Goal: Task Accomplishment & Management: Manage account settings

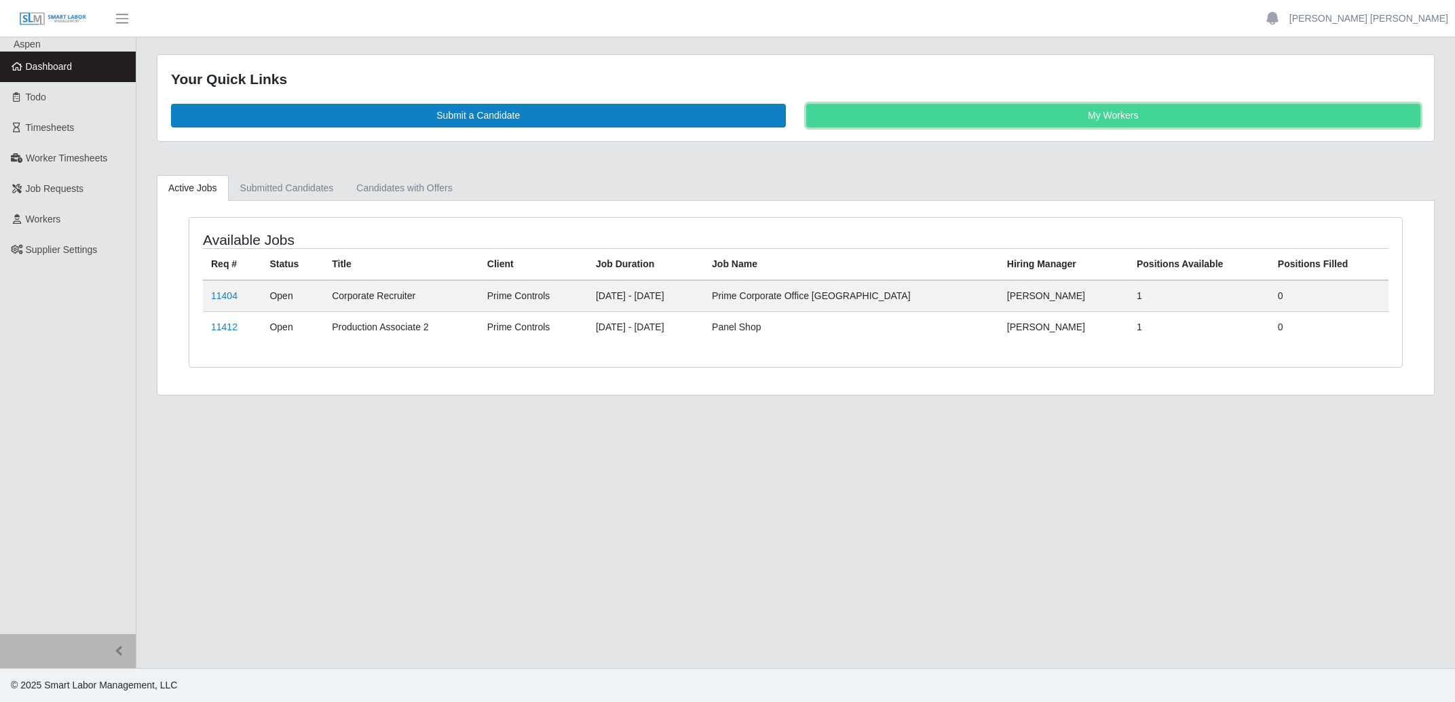
click at [1098, 119] on link "My Workers" at bounding box center [1113, 116] width 615 height 24
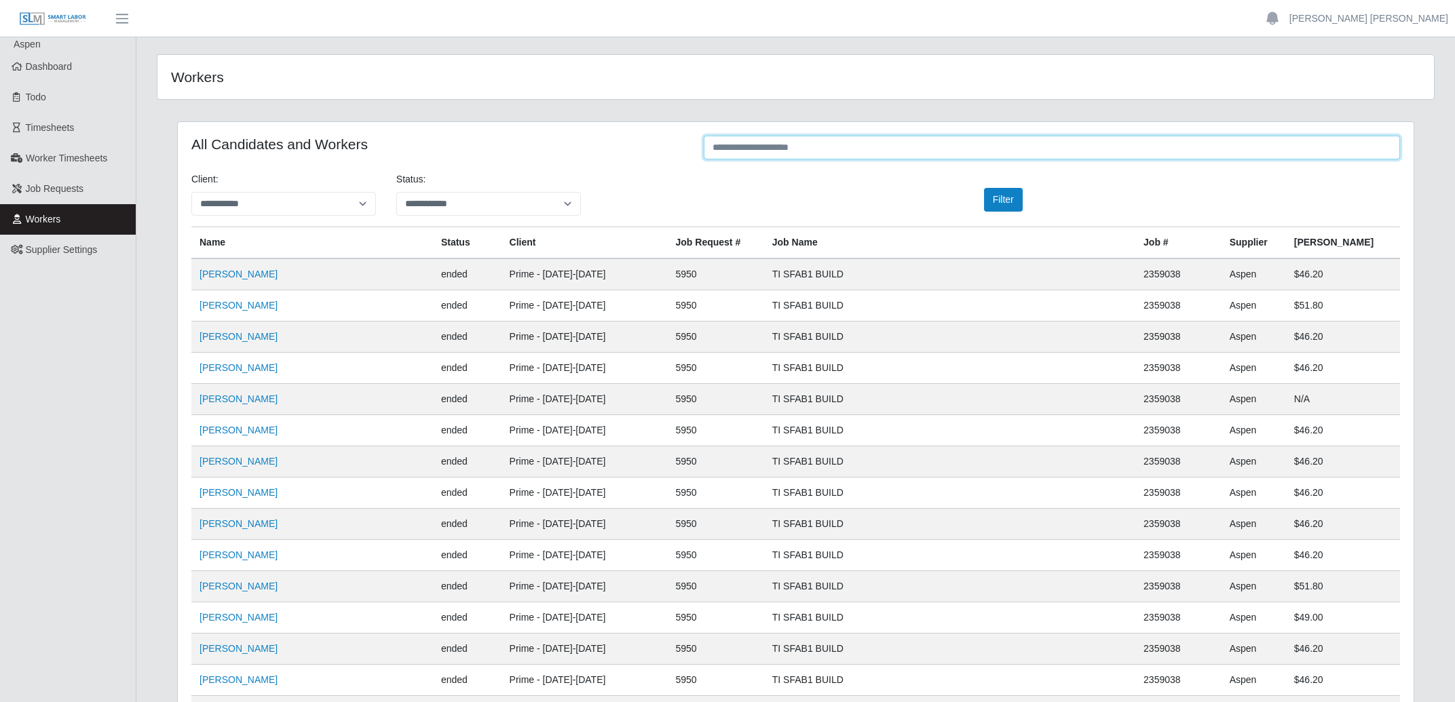
click at [875, 153] on input "text" at bounding box center [1052, 148] width 696 height 24
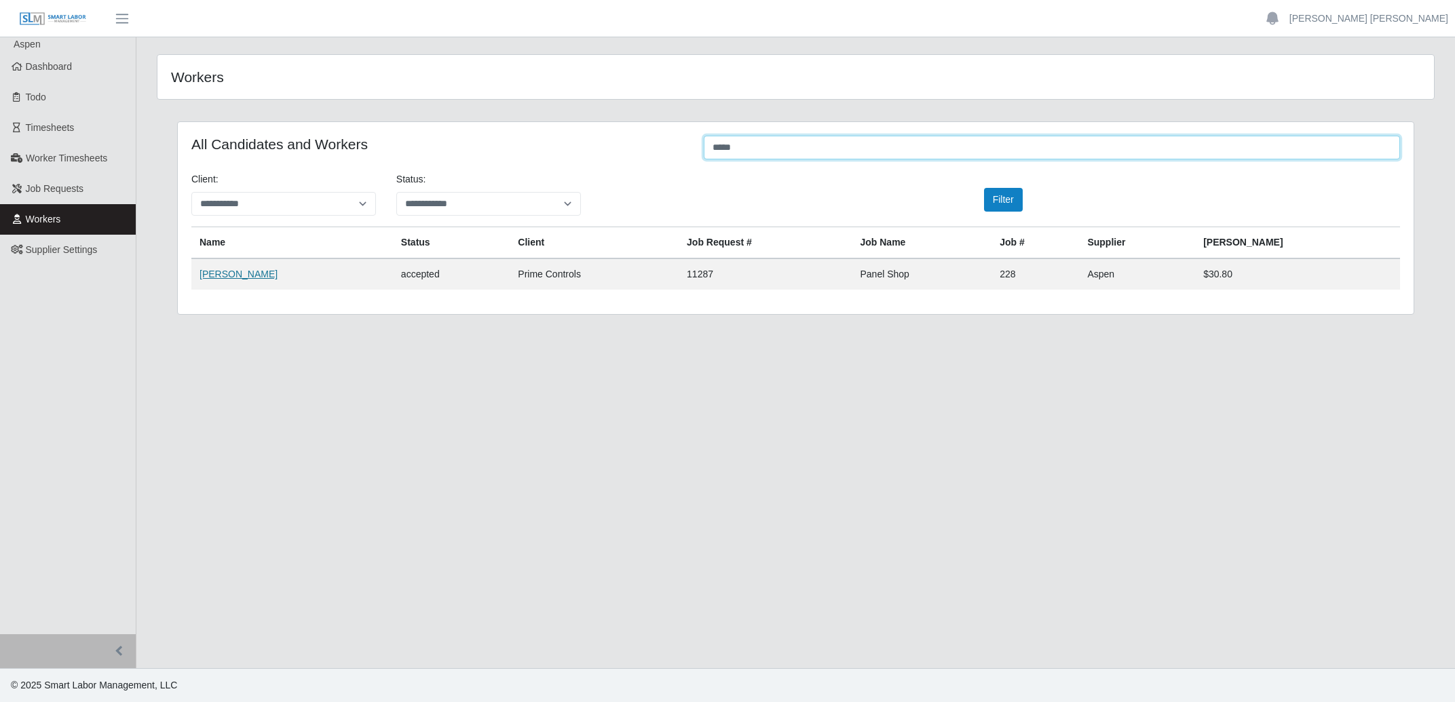
type input "*****"
click at [215, 280] on link "Paige Matlack" at bounding box center [238, 274] width 78 height 11
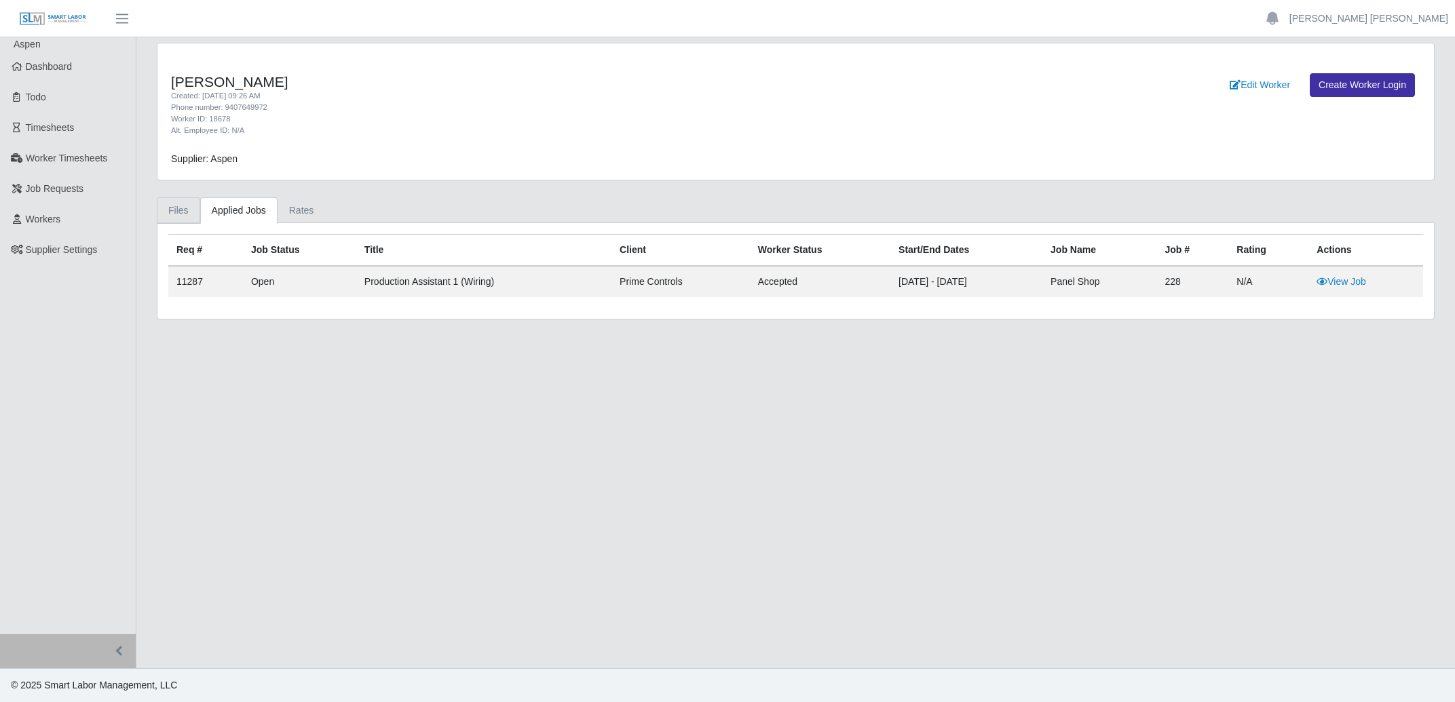
click at [186, 206] on link "Files" at bounding box center [178, 210] width 43 height 26
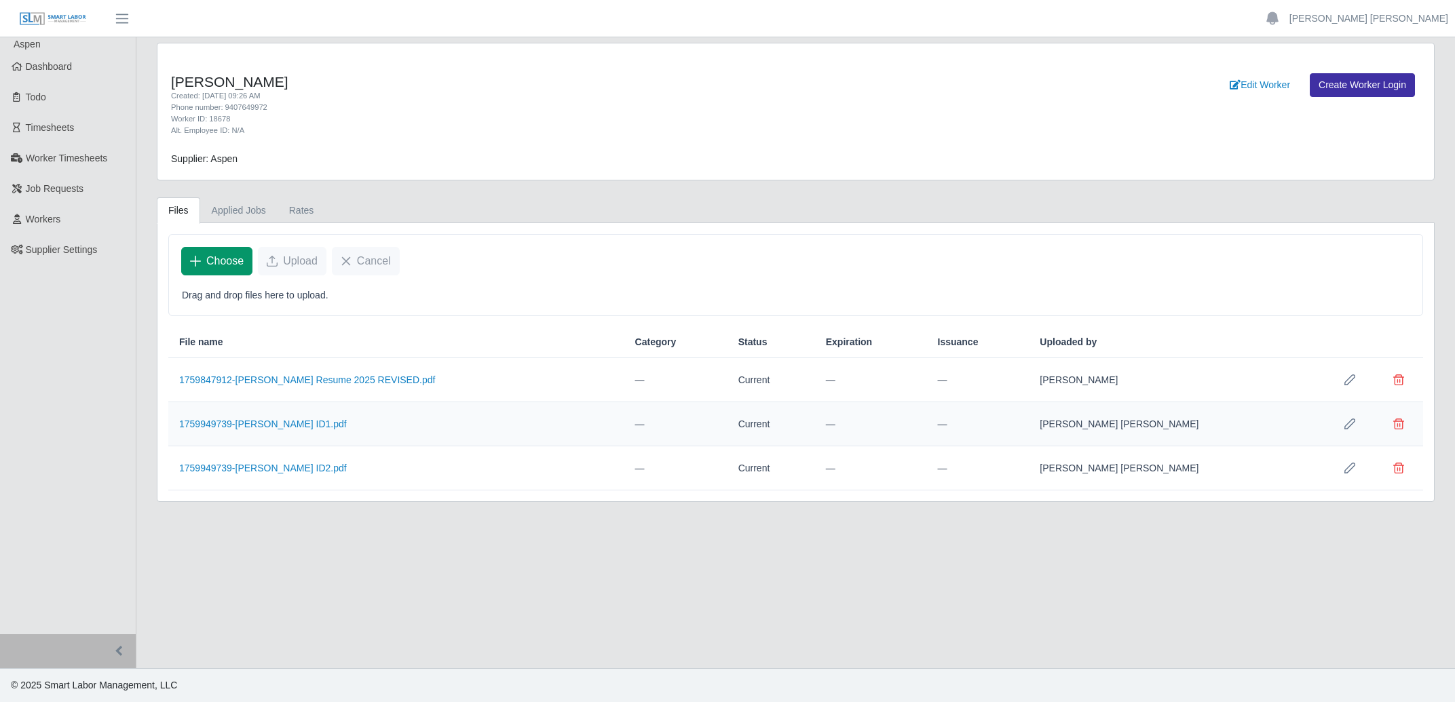
click at [216, 265] on span "Choose" at bounding box center [224, 261] width 37 height 16
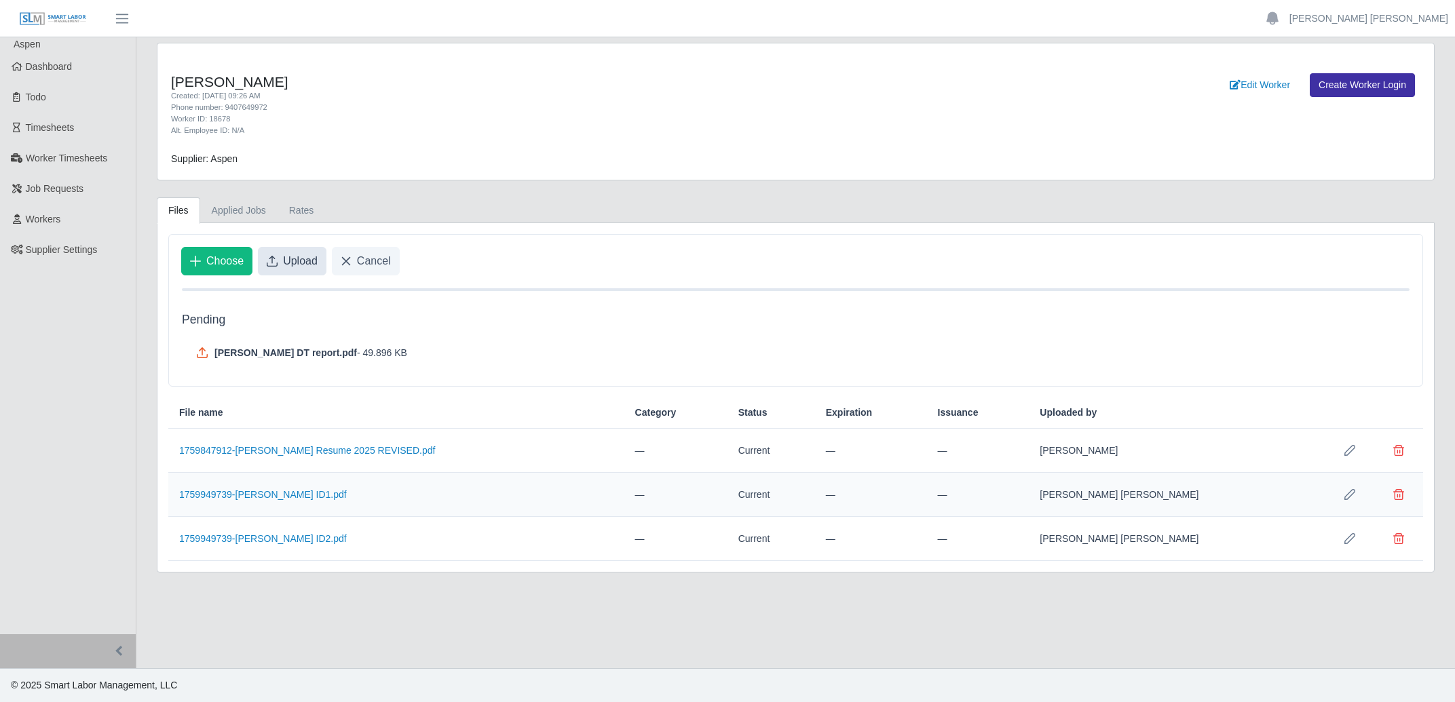
click at [294, 266] on span "Upload" at bounding box center [300, 261] width 35 height 16
